Goal: Transaction & Acquisition: Purchase product/service

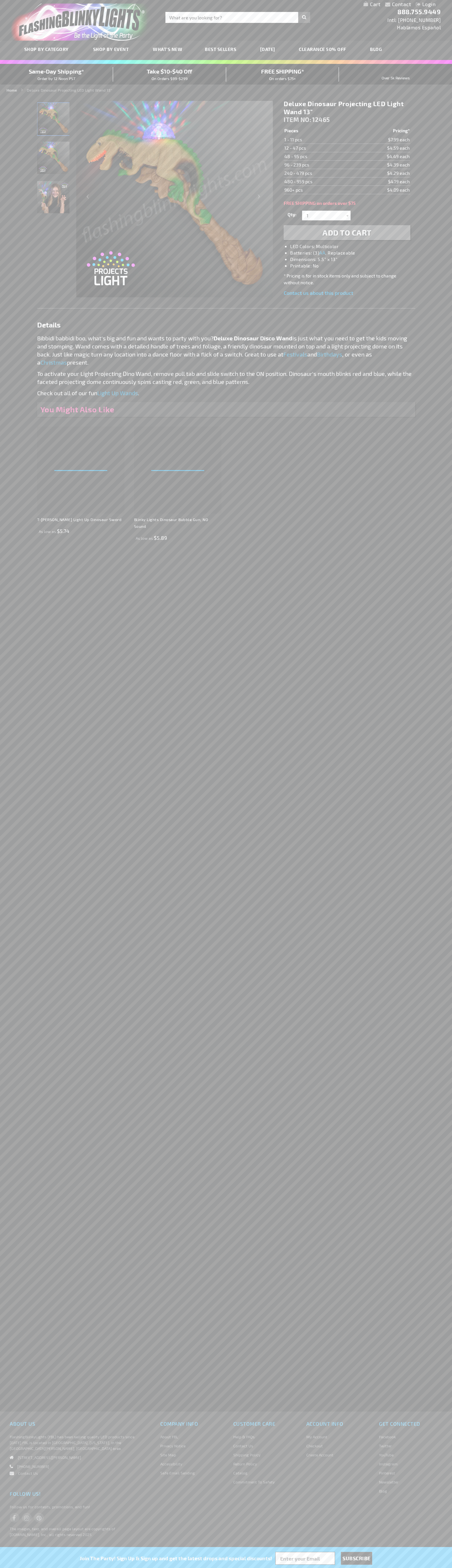
click at [347, 233] on span "Add to Cart" at bounding box center [347, 232] width 49 height 9
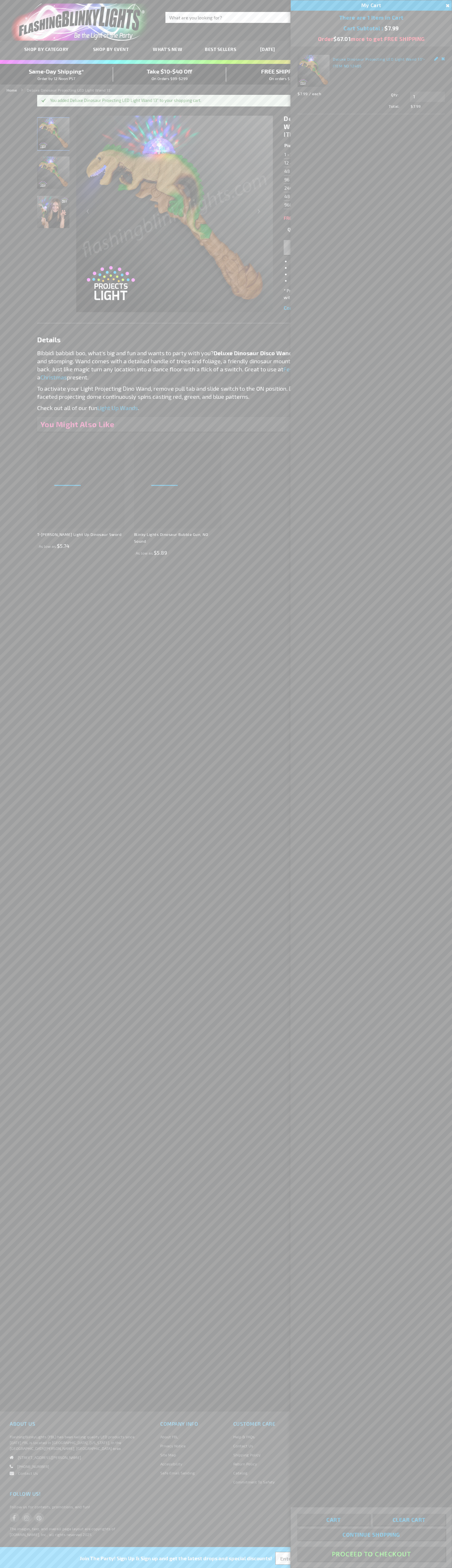
click at [371, 1554] on button "Proceed To Checkout" at bounding box center [371, 1554] width 148 height 15
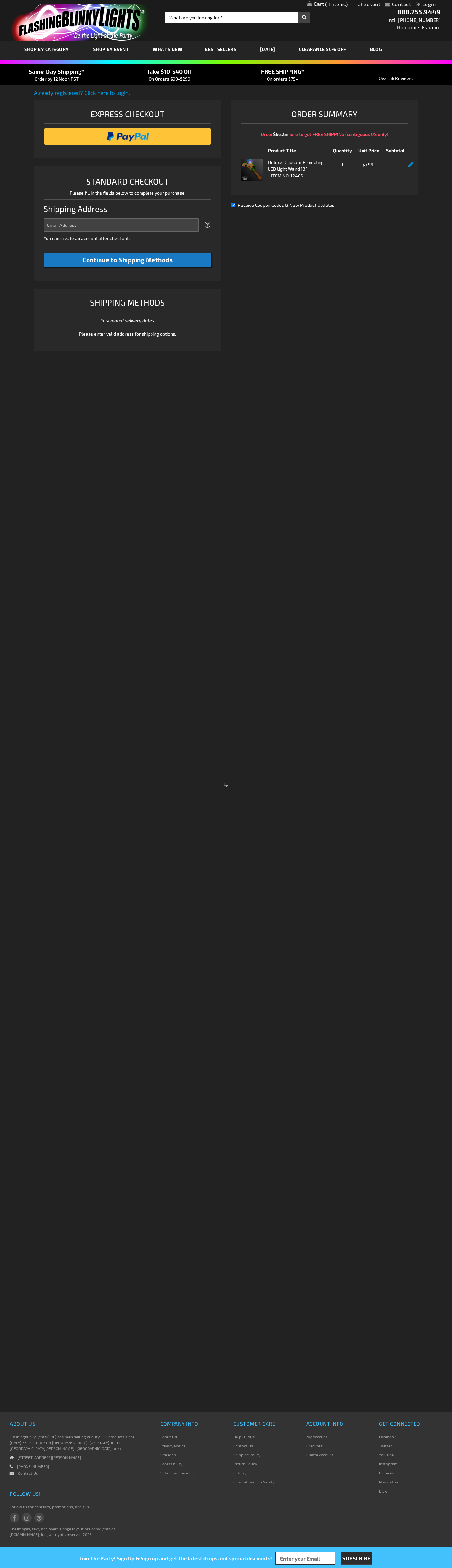
select select "US"
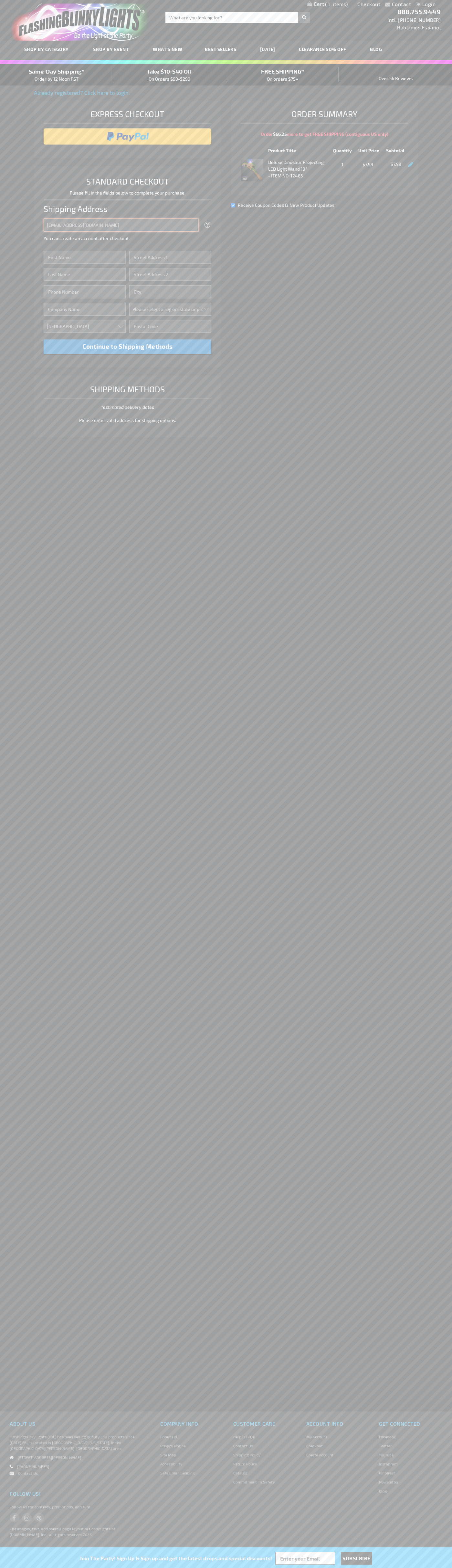
type input "johnsmith005@storebotmail.joonix.net"
type input "John"
type input "651 N. 34th Str."
type input "First floor"
type input "seattle"
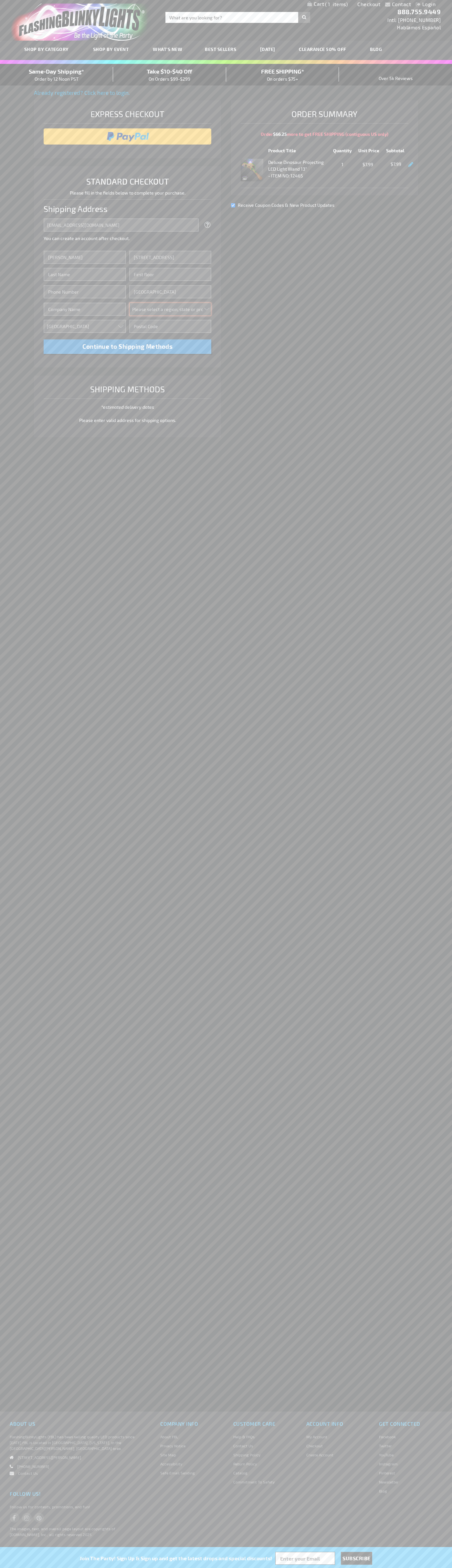
select select "62"
type input "98103"
type input "Smith"
type input "6502530000"
type input "John Smith"
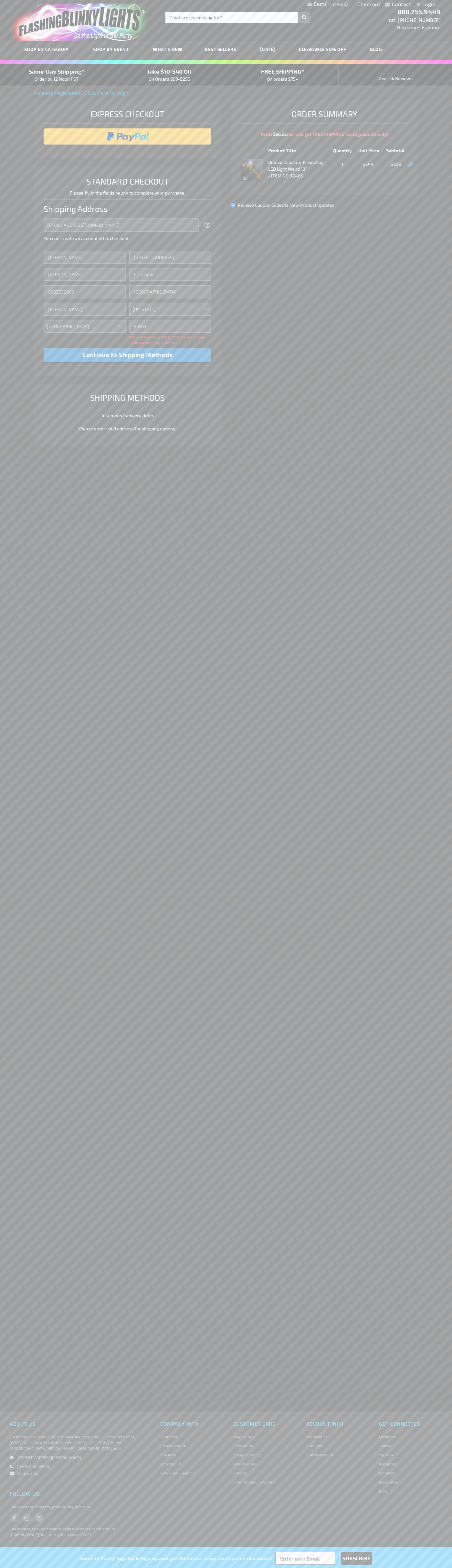
click at [57, 75] on div "Same-Day Shipping* Order by 12 Noon PST" at bounding box center [57, 74] width 113 height 15
click at [127, 136] on input "image" at bounding box center [127, 136] width 161 height 13
